Goal: Task Accomplishment & Management: Manage account settings

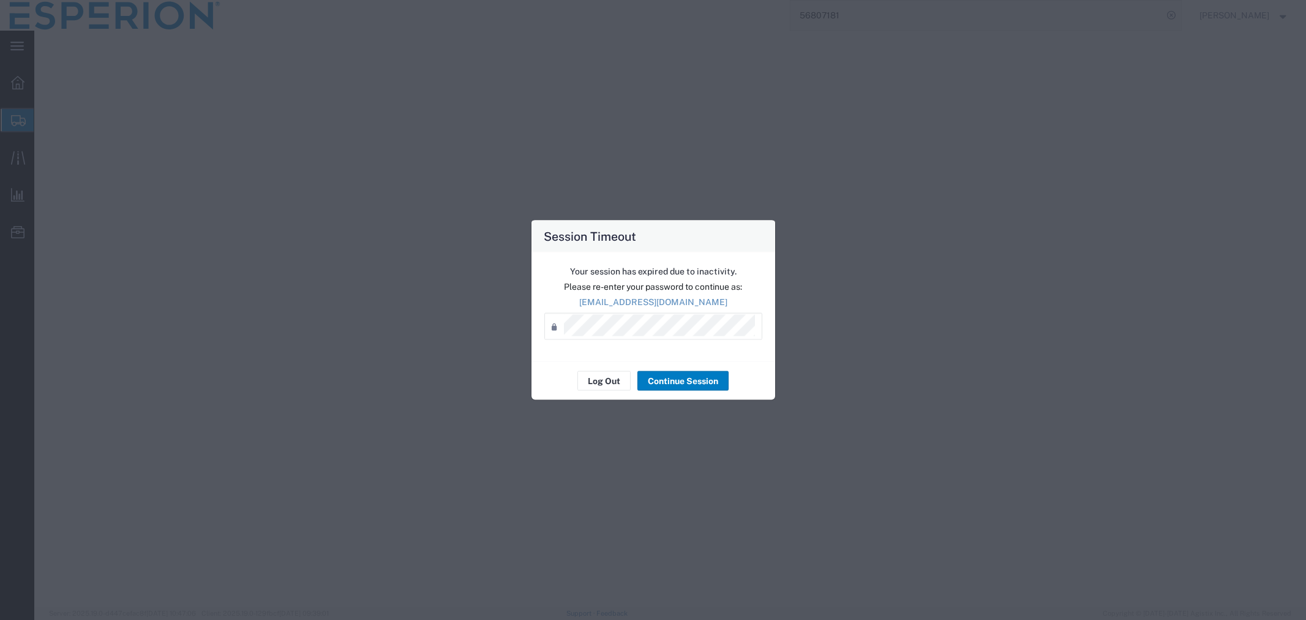
select select "PSNS"
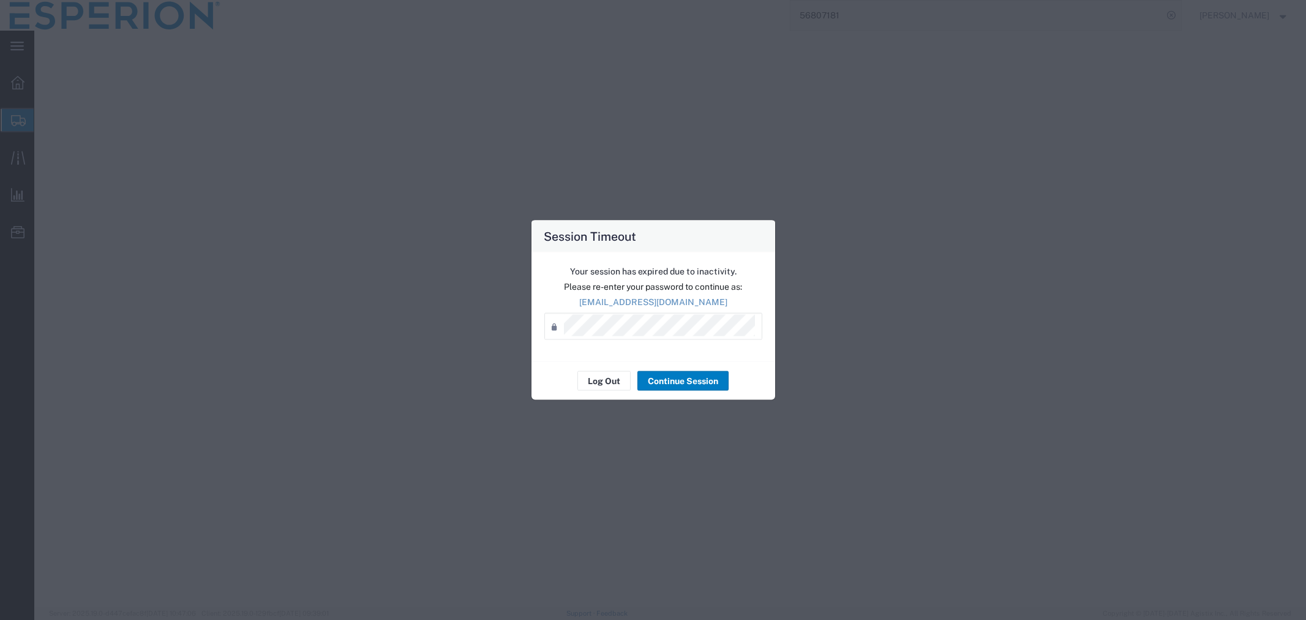
select select "PSNS"
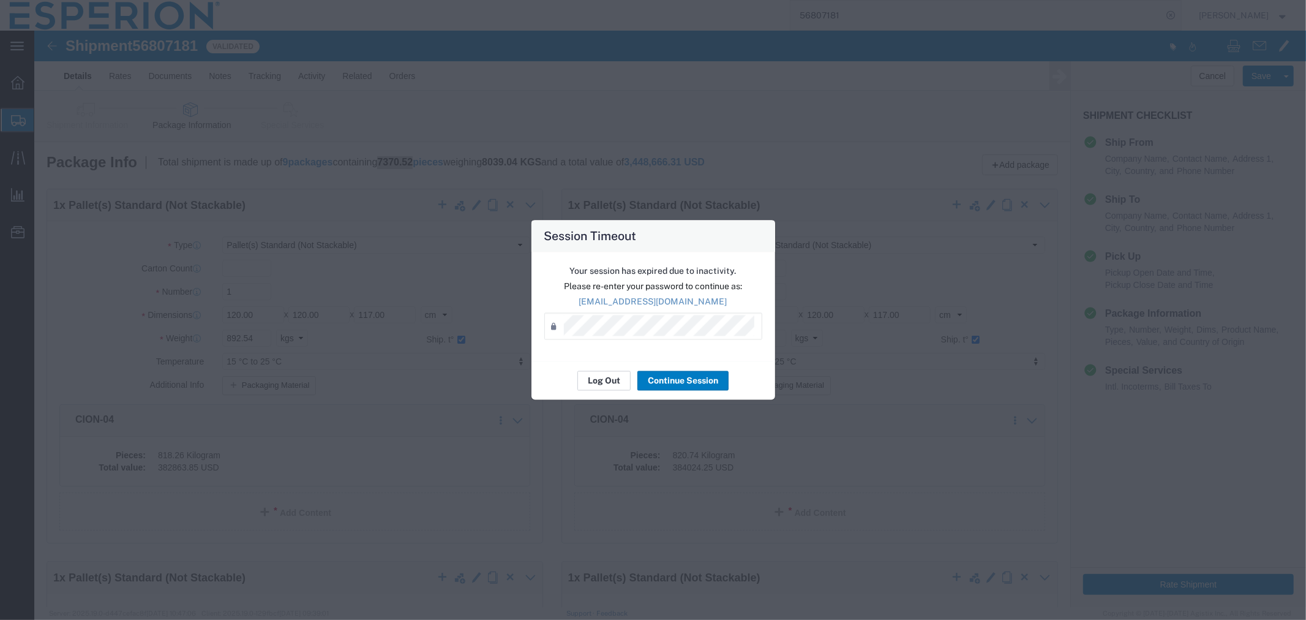
click at [595, 380] on button "Log Out" at bounding box center [603, 381] width 53 height 20
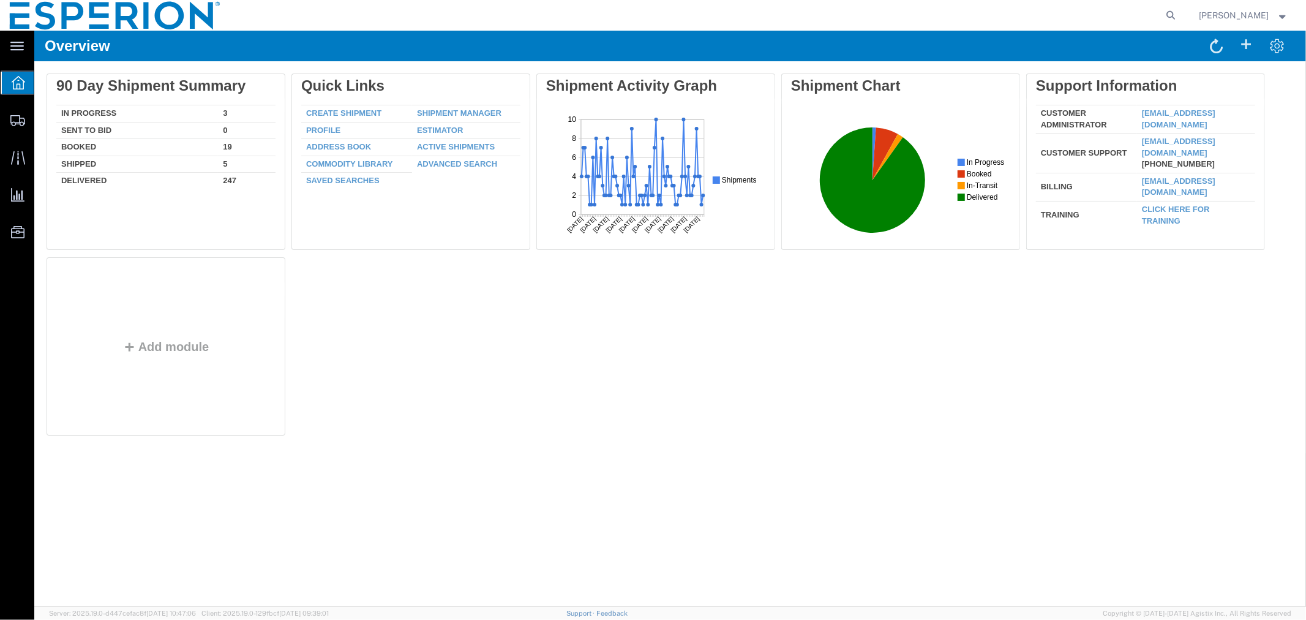
click at [274, 445] on div "Delete 90 Day Shipment Summary In Progress 3 Sent To Bid 0 Booked 19 Shipped 5 …" at bounding box center [670, 257] width 1272 height 392
click at [1170, 14] on icon at bounding box center [1171, 15] width 17 height 17
click at [1072, 20] on input "search" at bounding box center [977, 15] width 372 height 29
paste input "56564393"
type input "56564393"
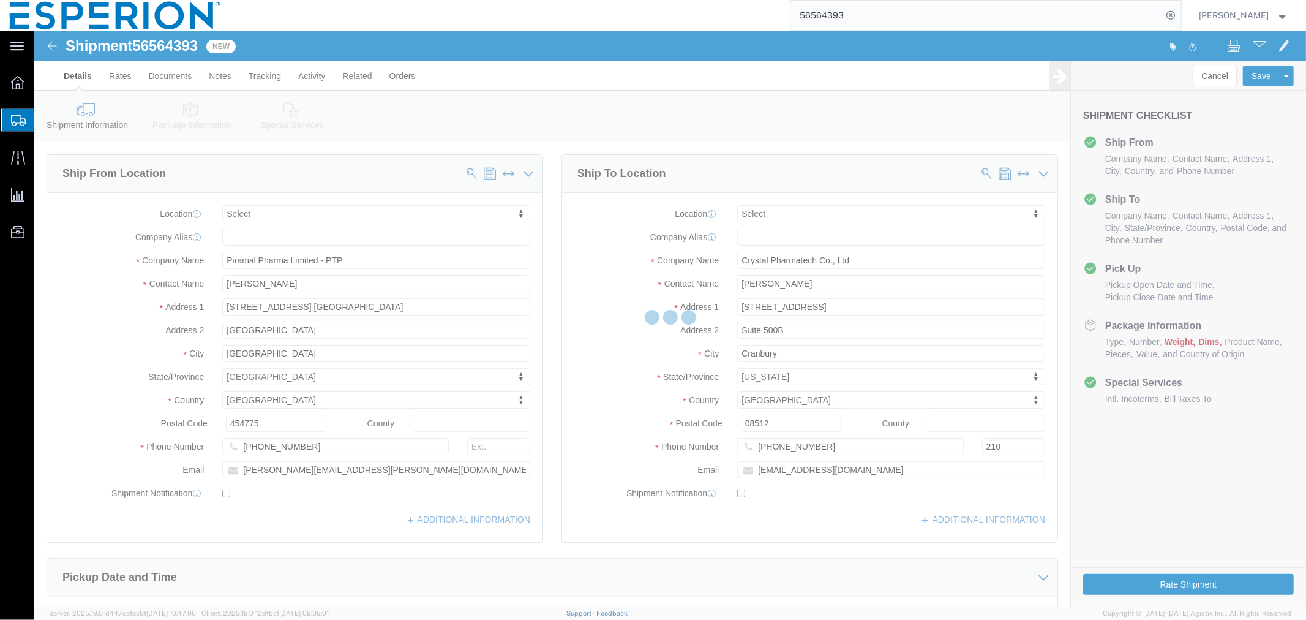
select select
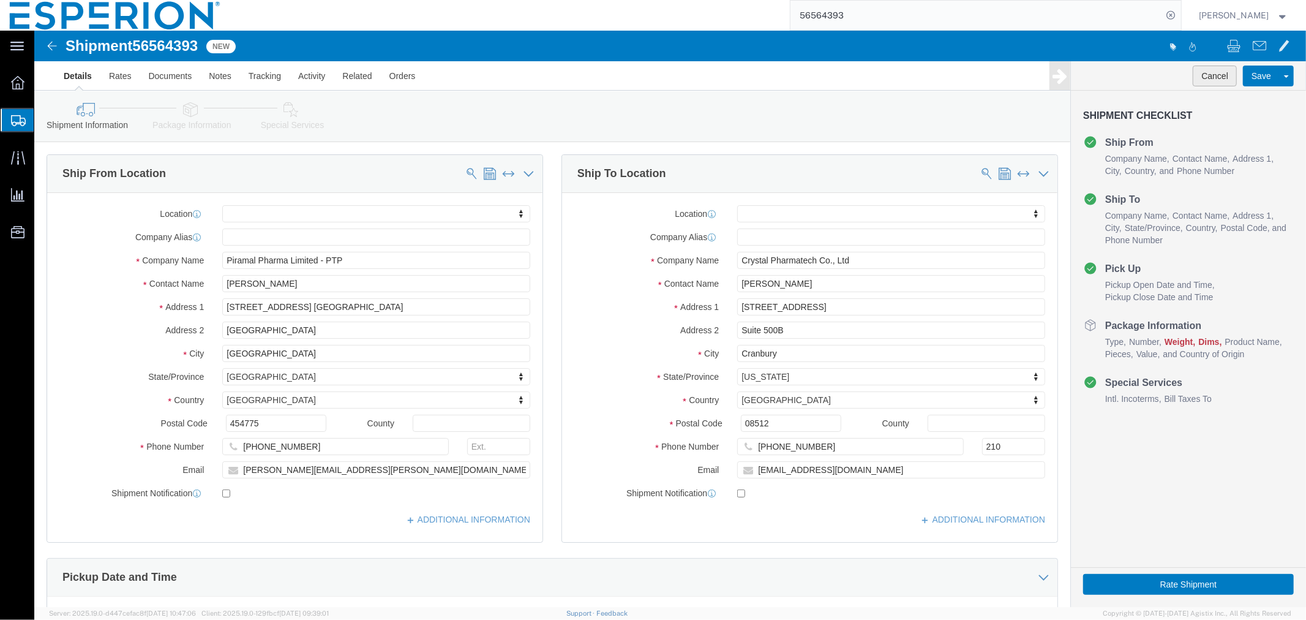
click button "Cancel"
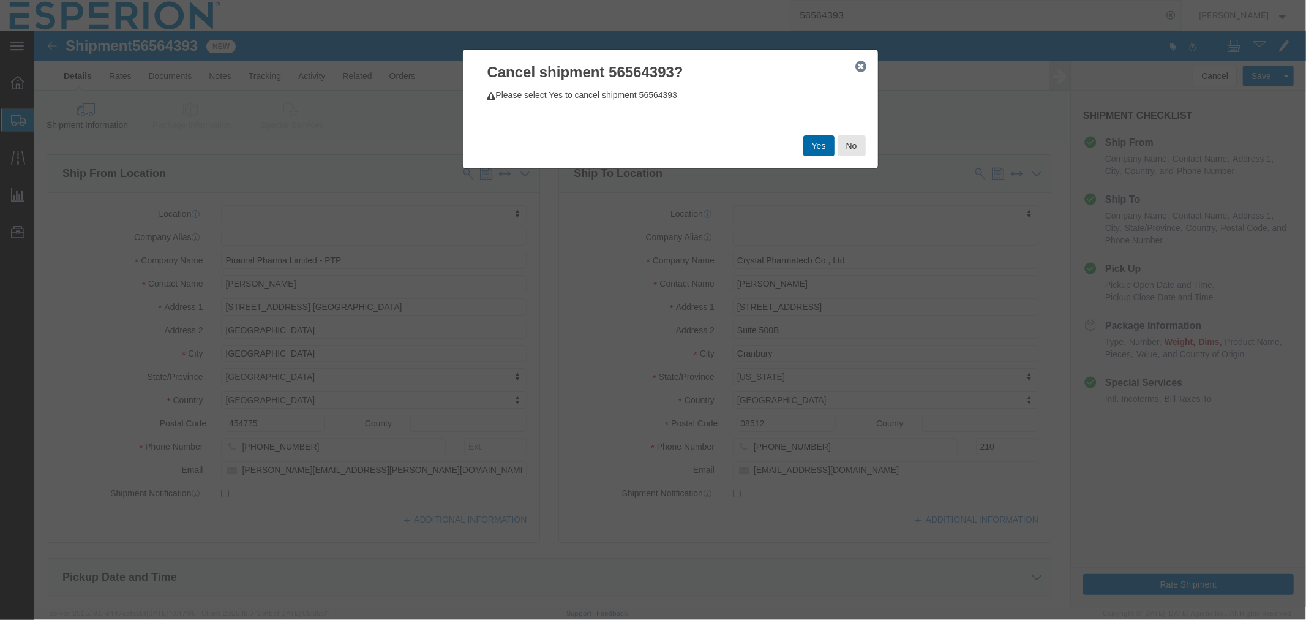
click button "Yes"
